Goal: Transaction & Acquisition: Purchase product/service

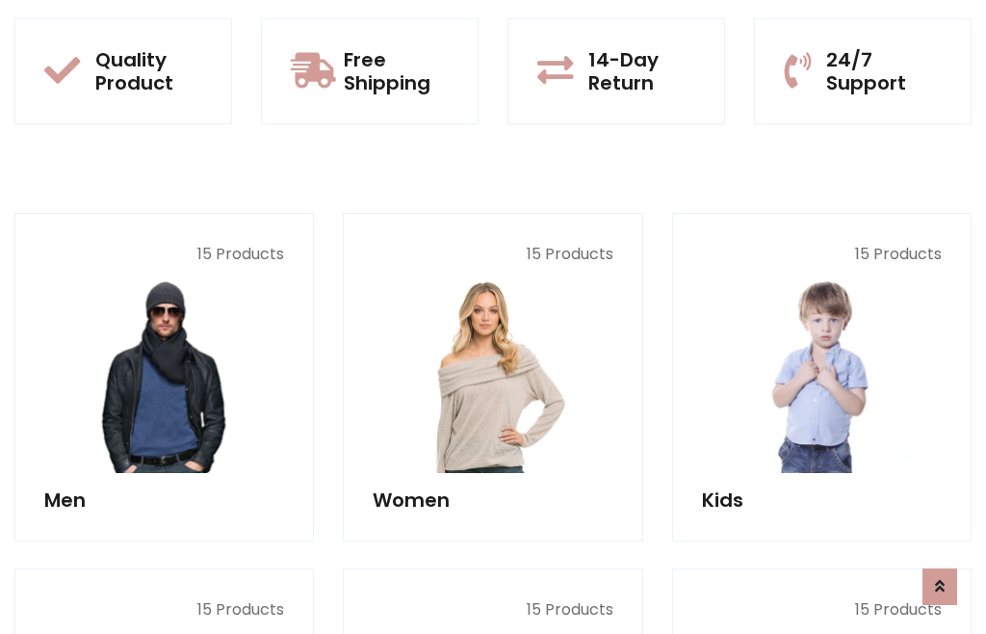
scroll to position [1569, 0]
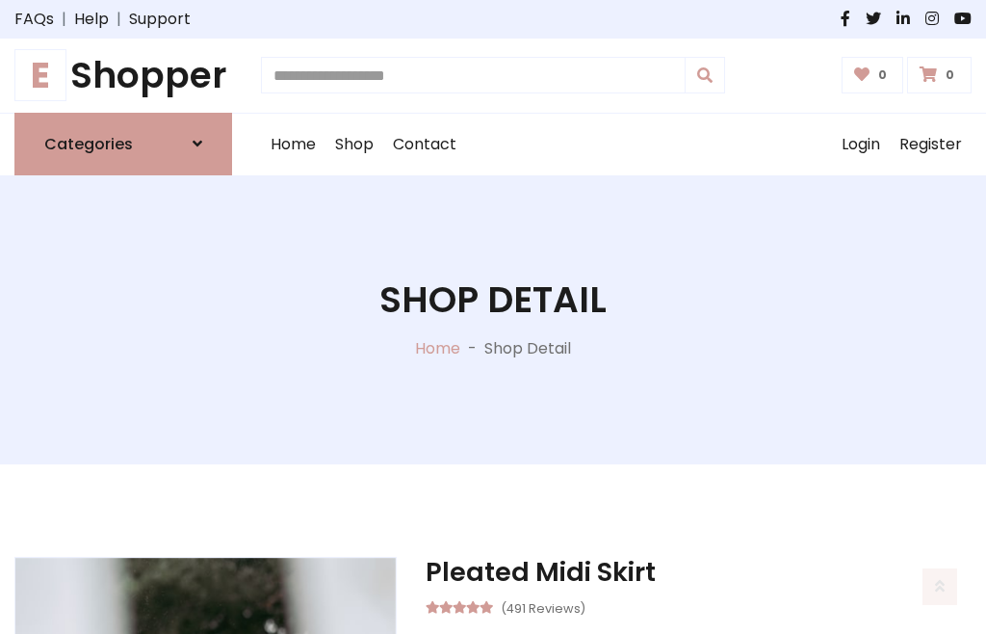
click at [123, 75] on h1 "E Shopper" at bounding box center [123, 75] width 218 height 43
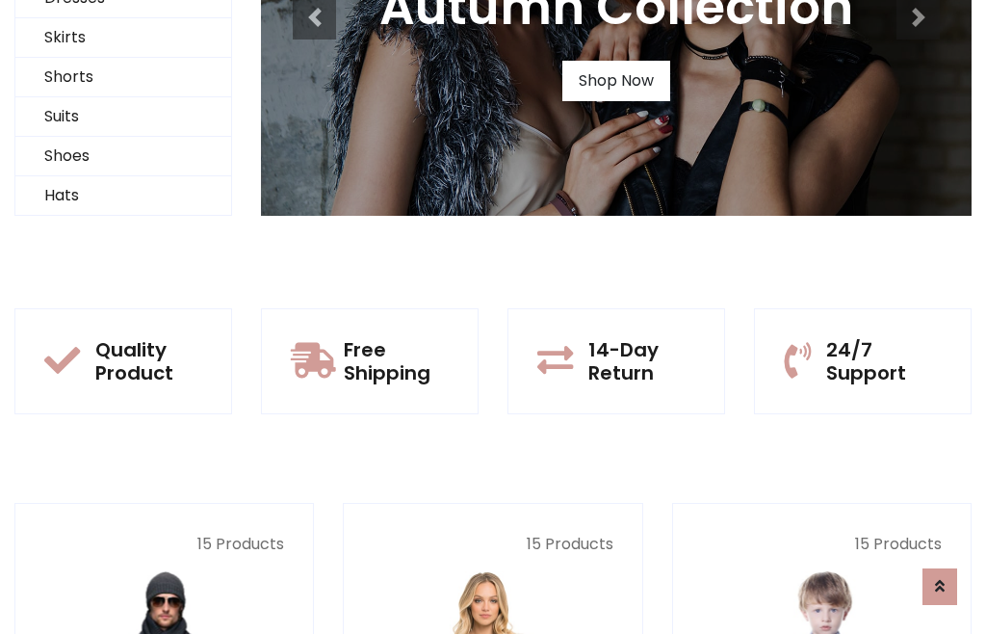
scroll to position [186, 0]
